Goal: Register for event/course

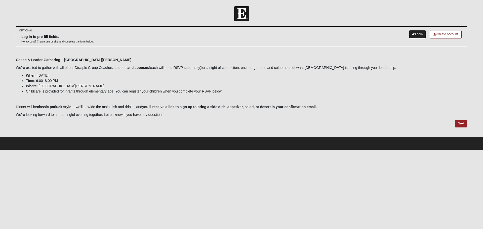
click at [418, 33] on link "Login" at bounding box center [416, 34] width 17 height 8
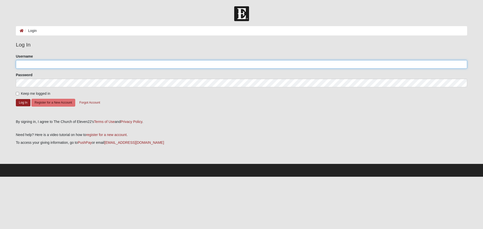
click at [41, 67] on input "Username" at bounding box center [241, 64] width 451 height 9
type input "[EMAIL_ADDRESS][DOMAIN_NAME]"
click at [17, 93] on input "Keep me logged in" at bounding box center [17, 93] width 3 height 3
checkbox input "true"
click at [21, 102] on button "Log In" at bounding box center [23, 102] width 15 height 7
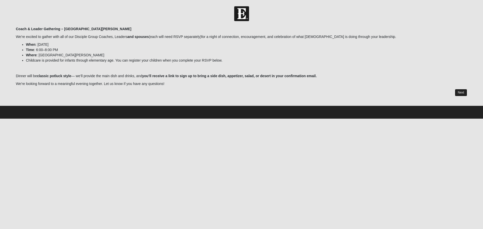
click at [460, 91] on link "Next" at bounding box center [460, 92] width 12 height 7
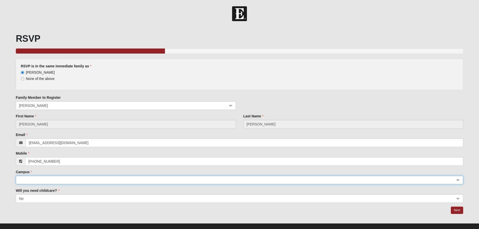
click at [62, 182] on select "Arlington Baymeadows Eleven22 Online Fleming Island Jesup Mandarin North Jax Or…" at bounding box center [239, 180] width 447 height 9
select select "11"
click at [16, 176] on select "Arlington Baymeadows Eleven22 Online Fleming Island Jesup Mandarin North Jax Or…" at bounding box center [239, 180] width 447 height 9
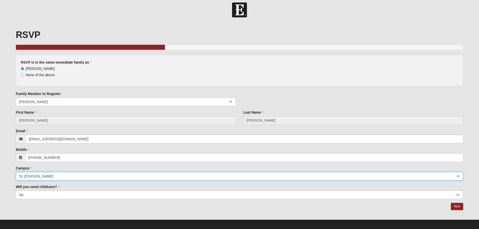
scroll to position [7, 0]
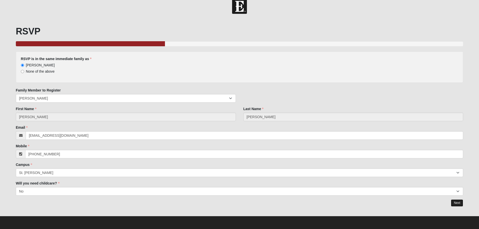
click at [458, 201] on link "Next" at bounding box center [457, 202] width 12 height 7
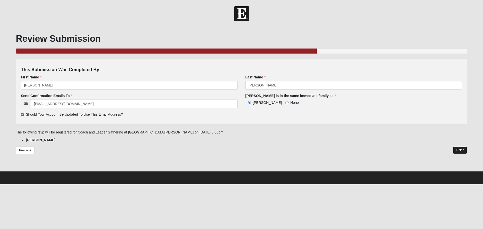
click at [463, 152] on link "Finish" at bounding box center [459, 150] width 14 height 7
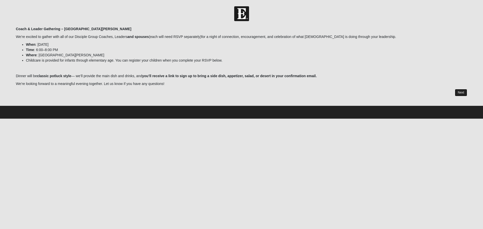
click at [463, 93] on link "Next" at bounding box center [460, 92] width 12 height 7
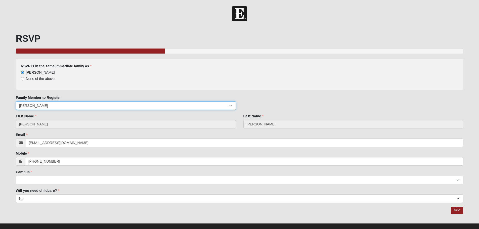
click at [44, 106] on select "Tom Miller Jo Miller" at bounding box center [126, 105] width 220 height 9
select select "61617"
click at [16, 101] on select "Tom Miller Jo Miller" at bounding box center [126, 105] width 220 height 9
click at [48, 106] on select "Tom Miller Jo Miller" at bounding box center [126, 105] width 220 height 9
click at [16, 101] on select "Tom Miller Jo Miller" at bounding box center [126, 105] width 220 height 9
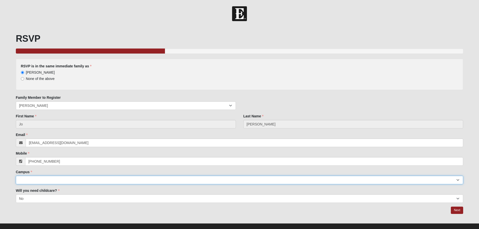
click at [44, 179] on select "Arlington Baymeadows Eleven22 Online Fleming Island Jesup Mandarin North Jax Or…" at bounding box center [239, 180] width 447 height 9
select select "11"
click at [16, 176] on select "Arlington Baymeadows Eleven22 Online Fleming Island Jesup Mandarin North Jax Or…" at bounding box center [239, 180] width 447 height 9
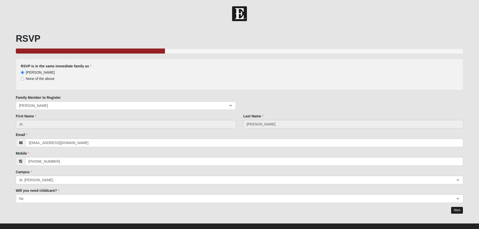
click at [458, 211] on link "Next" at bounding box center [457, 210] width 12 height 7
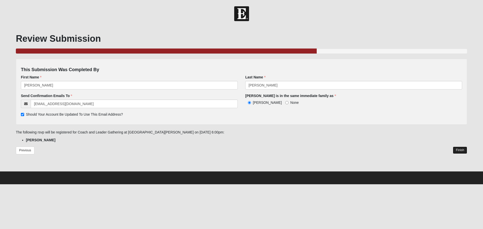
click at [461, 150] on link "Finish" at bounding box center [459, 150] width 14 height 7
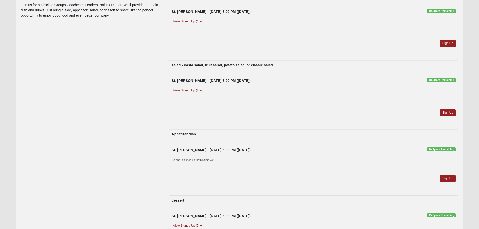
scroll to position [101, 0]
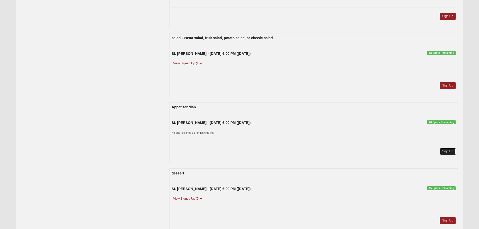
click at [448, 151] on link "Sign Up" at bounding box center [448, 151] width 16 height 7
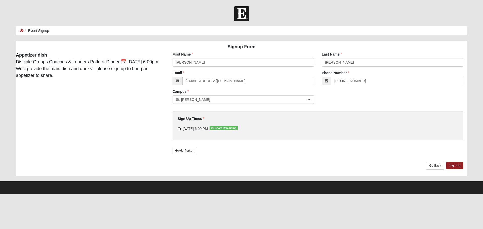
click at [179, 129] on input "[DATE] 6:00 PM 20 Spots Remaining" at bounding box center [178, 128] width 3 height 3
checkbox input "true"
click at [455, 164] on link "Sign Up" at bounding box center [454, 165] width 17 height 7
